Goal: Register for event/course

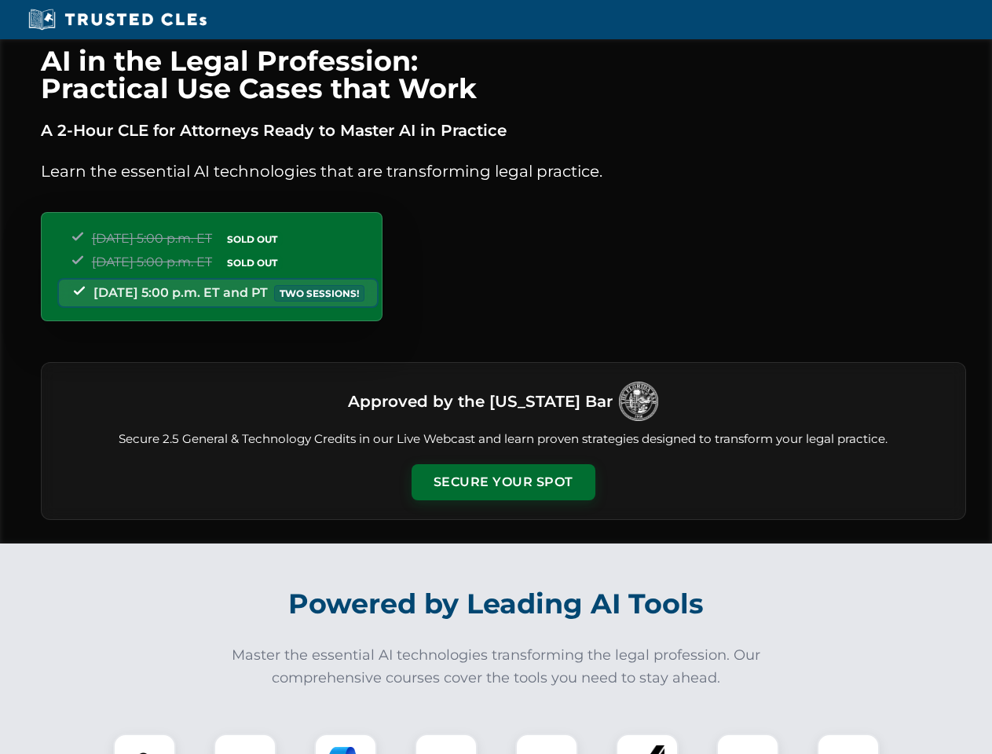
click at [503, 482] on button "Secure Your Spot" at bounding box center [504, 482] width 184 height 36
click at [145, 744] on img at bounding box center [145, 766] width 46 height 46
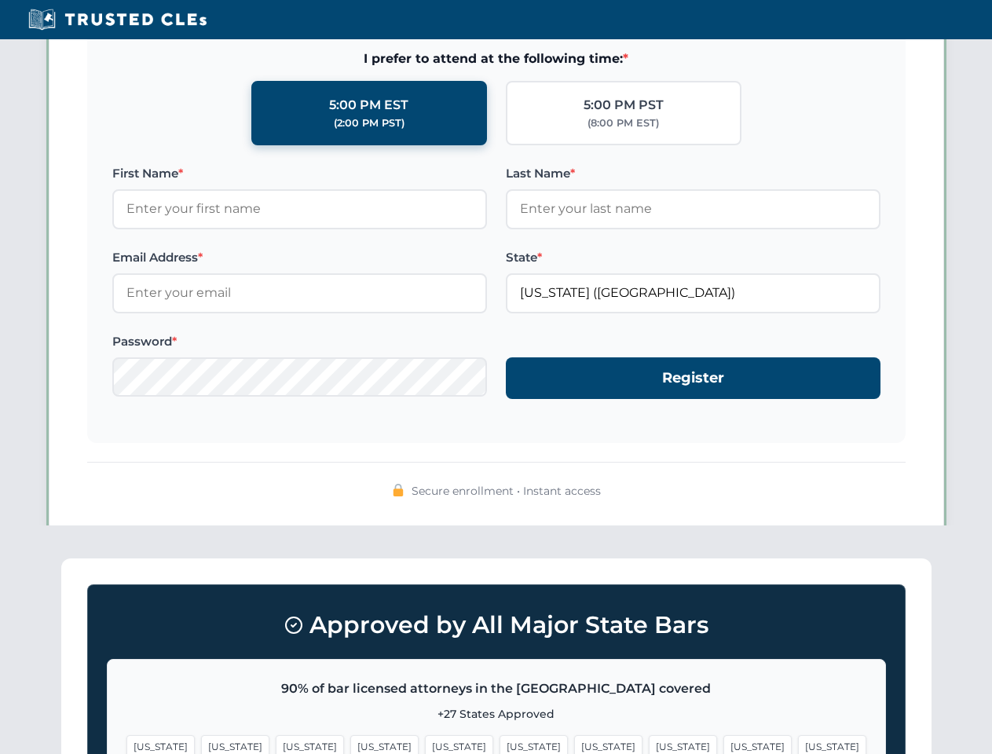
click at [574, 744] on span "[US_STATE]" at bounding box center [608, 746] width 68 height 23
click at [724, 744] on span "[US_STATE]" at bounding box center [758, 746] width 68 height 23
